Goal: Transaction & Acquisition: Purchase product/service

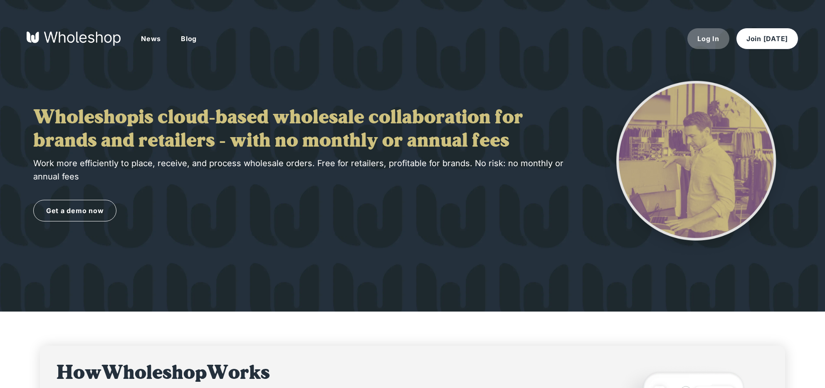
click at [709, 40] on button "Log In" at bounding box center [708, 38] width 42 height 21
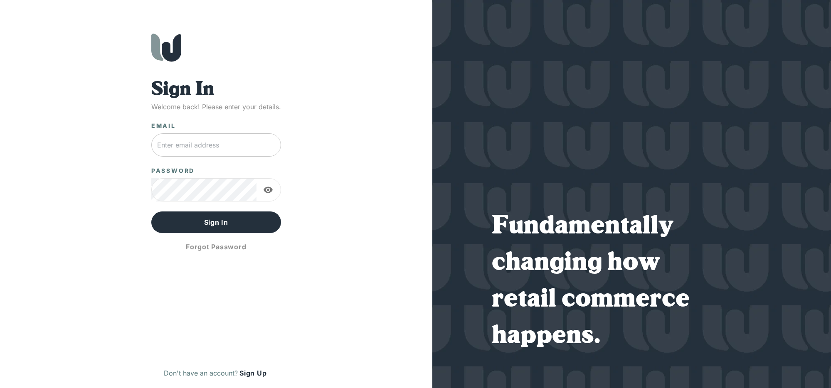
type input "[EMAIL_ADDRESS][DOMAIN_NAME]"
drag, startPoint x: 199, startPoint y: 140, endPoint x: 203, endPoint y: 143, distance: 4.5
click at [199, 140] on input "[EMAIL_ADDRESS][DOMAIN_NAME]" at bounding box center [216, 144] width 130 height 23
drag, startPoint x: 342, startPoint y: 146, endPoint x: 260, endPoint y: 201, distance: 99.5
click at [342, 146] on div "Sign In Welcome back! Please enter your details. Email [EMAIL_ADDRESS][DOMAIN_N…" at bounding box center [216, 210] width 399 height 355
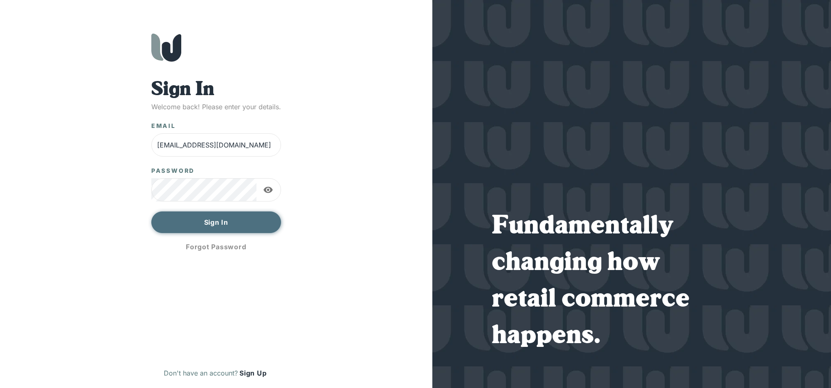
click at [219, 226] on button "Sign In" at bounding box center [216, 223] width 130 height 22
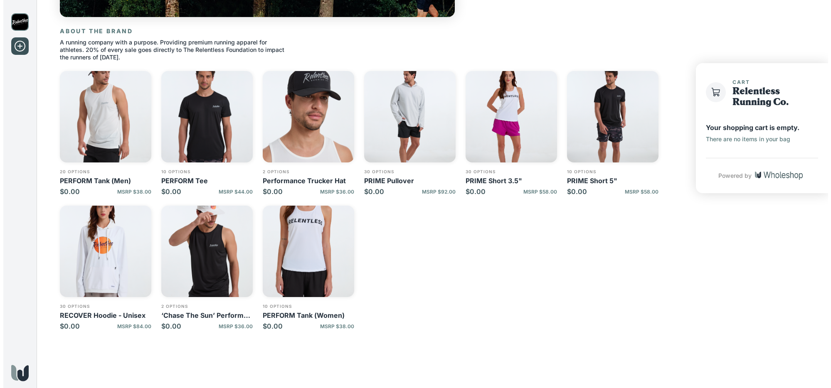
scroll to position [172, 0]
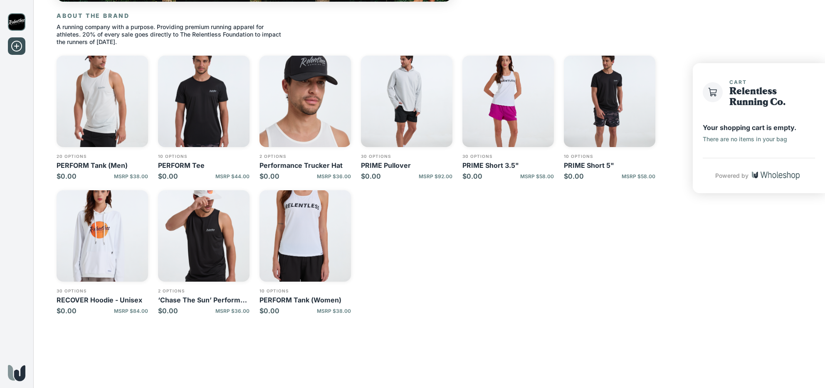
click at [208, 302] on p "‘Chase The Sun’ Performance Hat" at bounding box center [203, 300] width 91 height 8
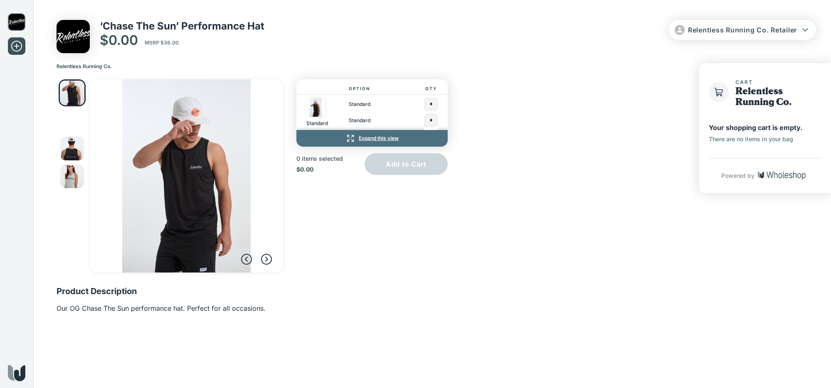
click at [380, 135] on p "Expand this view" at bounding box center [379, 138] width 40 height 7
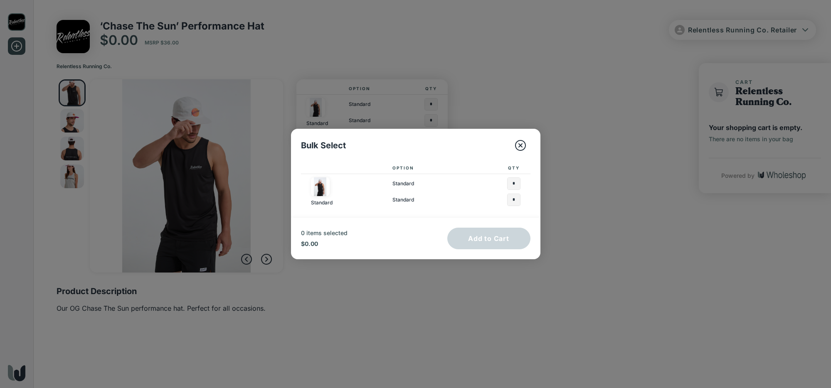
click at [522, 144] on icon "button" at bounding box center [520, 145] width 13 height 13
